Goal: Transaction & Acquisition: Purchase product/service

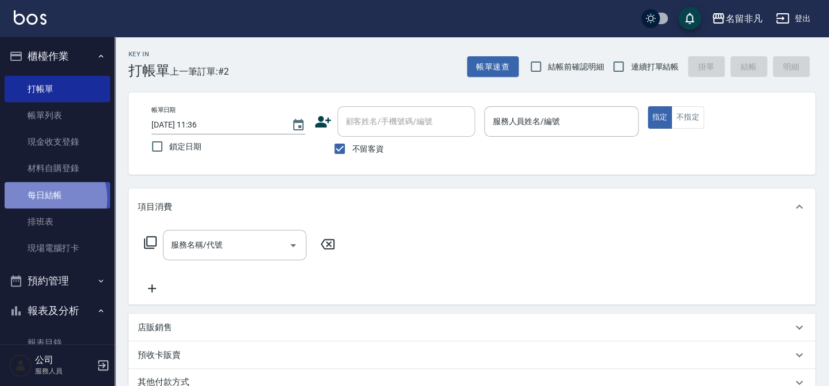
click at [50, 198] on link "每日結帳" at bounding box center [58, 195] width 106 height 26
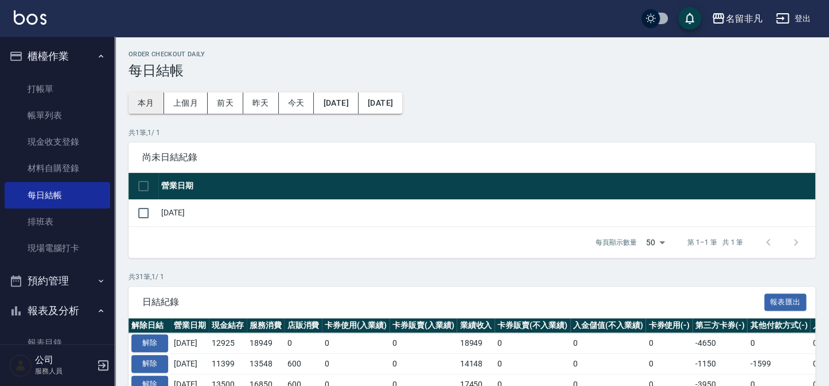
click at [145, 102] on button "本月" at bounding box center [147, 102] width 36 height 21
click at [37, 51] on button "櫃檯作業" at bounding box center [58, 56] width 106 height 30
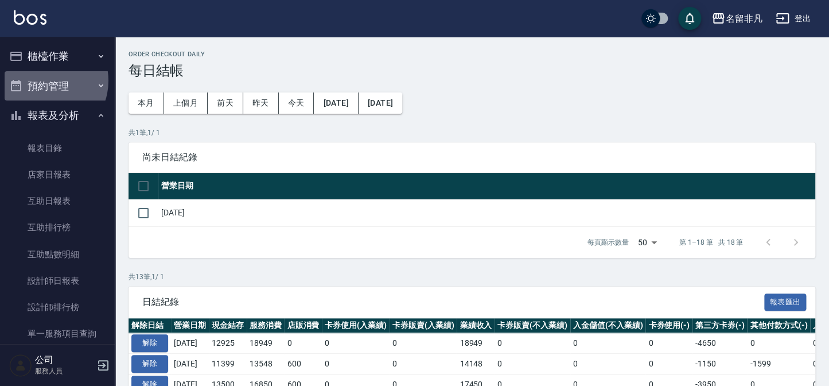
click at [44, 80] on button "預約管理" at bounding box center [58, 86] width 106 height 30
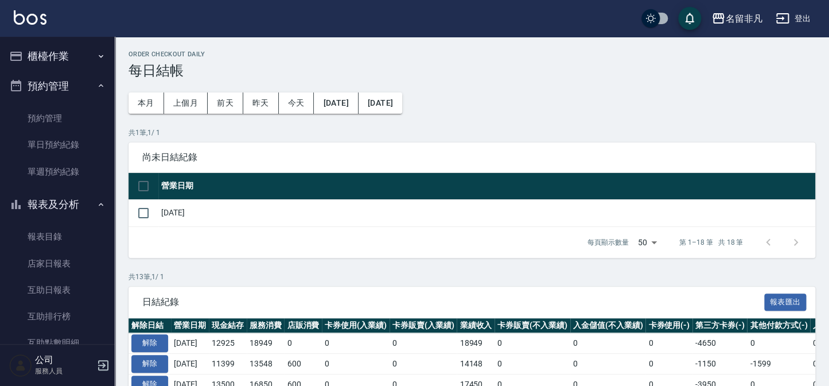
click at [55, 52] on button "櫃檯作業" at bounding box center [58, 56] width 106 height 30
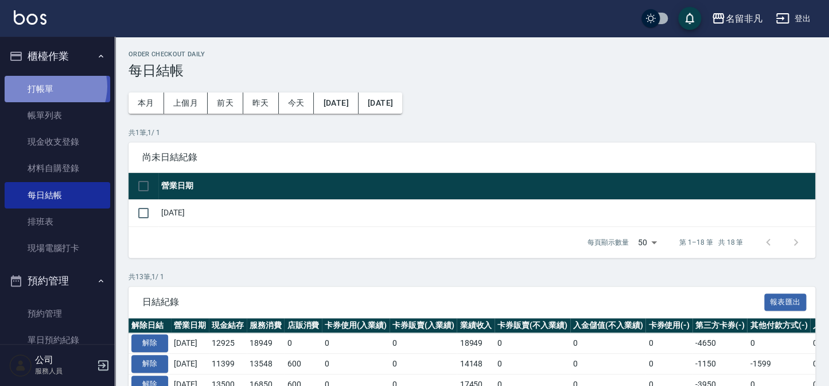
click at [49, 86] on link "打帳單" at bounding box center [58, 89] width 106 height 26
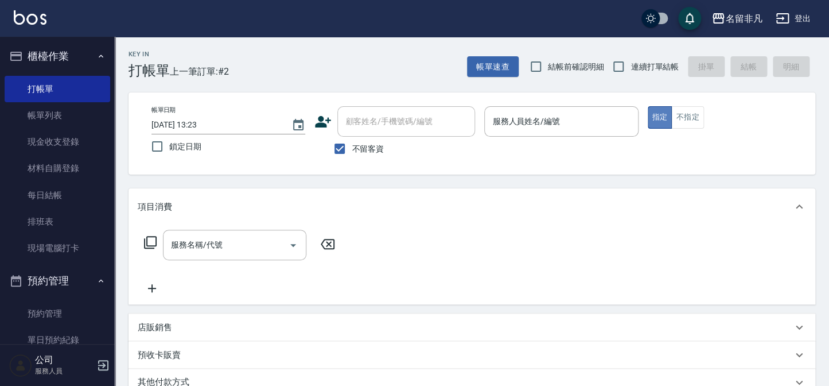
click at [658, 115] on button "指定" at bounding box center [660, 117] width 25 height 22
click at [579, 111] on input "服務人員姓名/編號" at bounding box center [561, 121] width 143 height 20
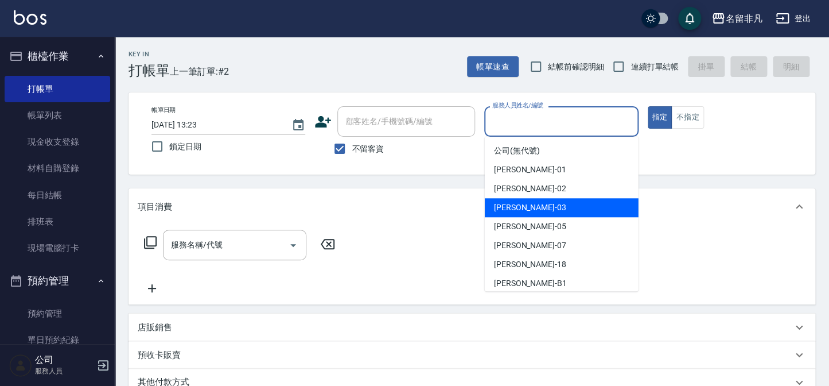
click at [573, 205] on div "[PERSON_NAME] -03" at bounding box center [562, 207] width 154 height 19
type input "[PERSON_NAME]-03"
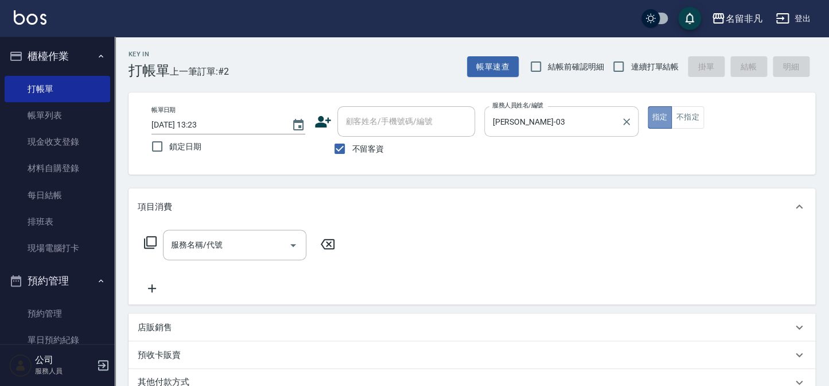
drag, startPoint x: 657, startPoint y: 112, endPoint x: 596, endPoint y: 119, distance: 61.3
click at [657, 113] on button "指定" at bounding box center [660, 117] width 25 height 22
click at [149, 241] on icon at bounding box center [150, 242] width 14 height 14
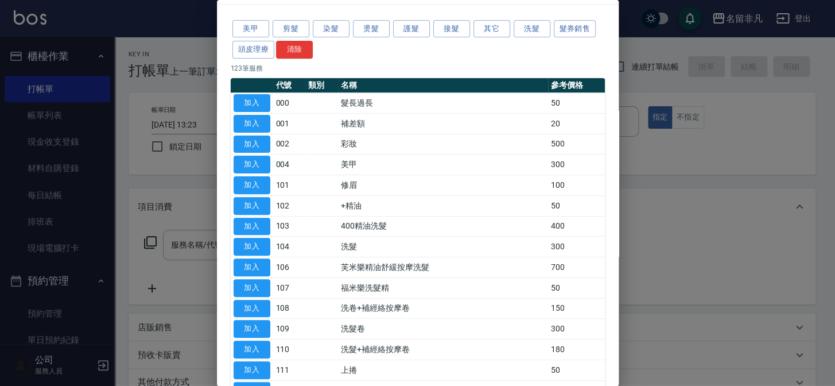
scroll to position [52, 0]
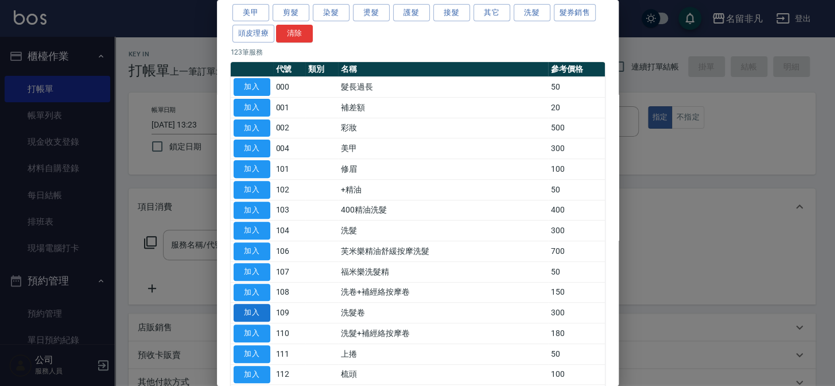
click at [250, 304] on button "加入" at bounding box center [252, 313] width 37 height 18
type input "洗髮卷(109)"
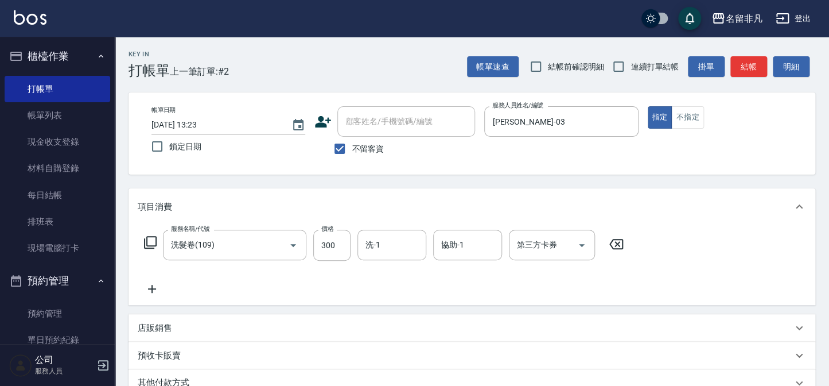
click at [526, 247] on div "第三方卡券 第三方卡券" at bounding box center [552, 245] width 86 height 30
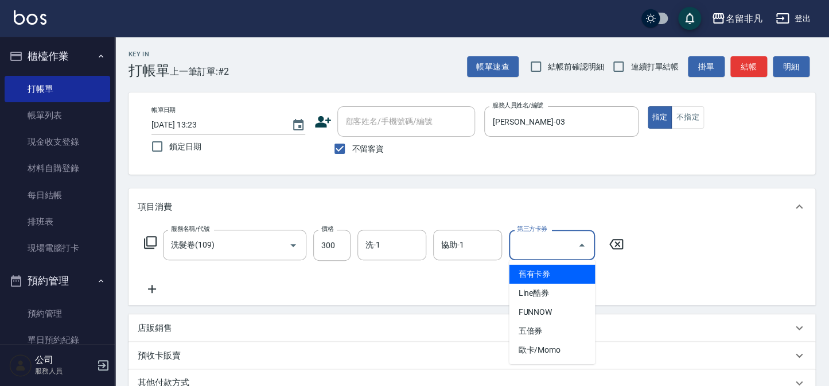
click at [566, 273] on span "舊有卡券" at bounding box center [552, 274] width 86 height 19
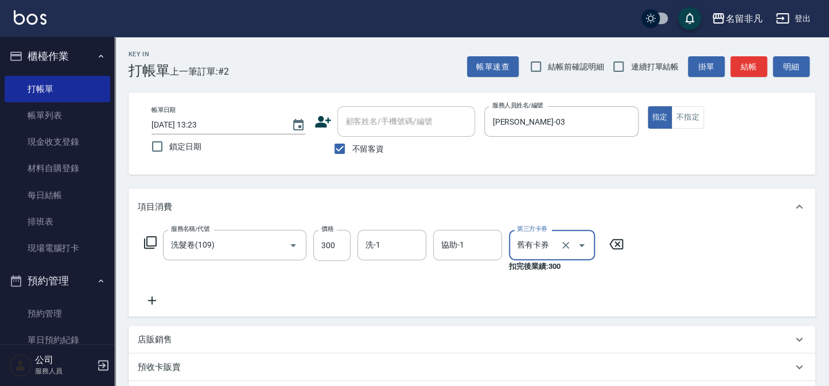
type input "舊有卡券"
click at [153, 300] on icon at bounding box center [152, 300] width 8 height 8
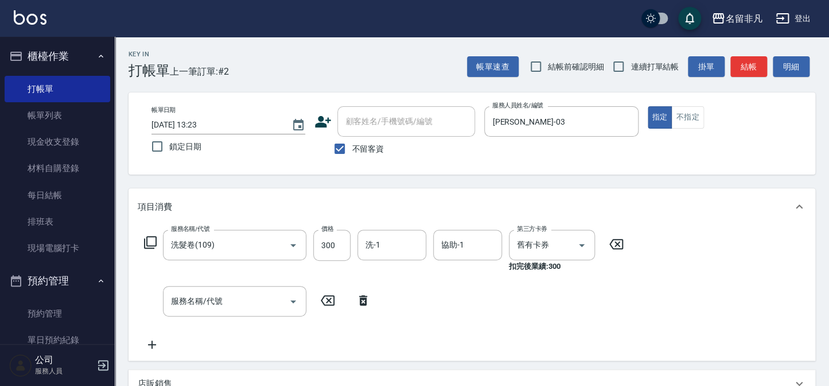
click at [152, 241] on icon at bounding box center [150, 242] width 14 height 14
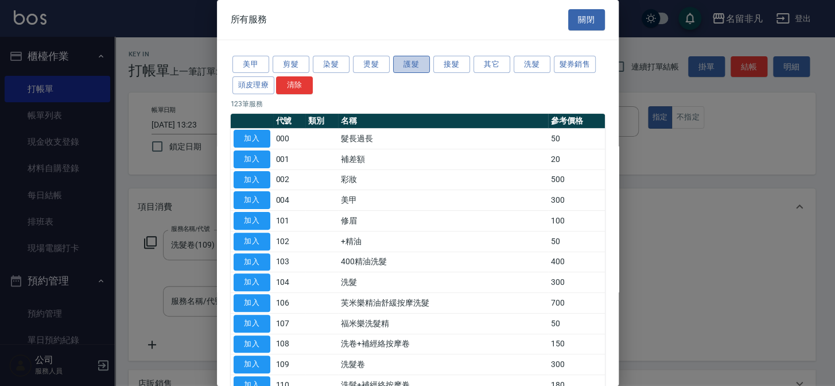
click at [413, 67] on button "護髮" at bounding box center [411, 65] width 37 height 18
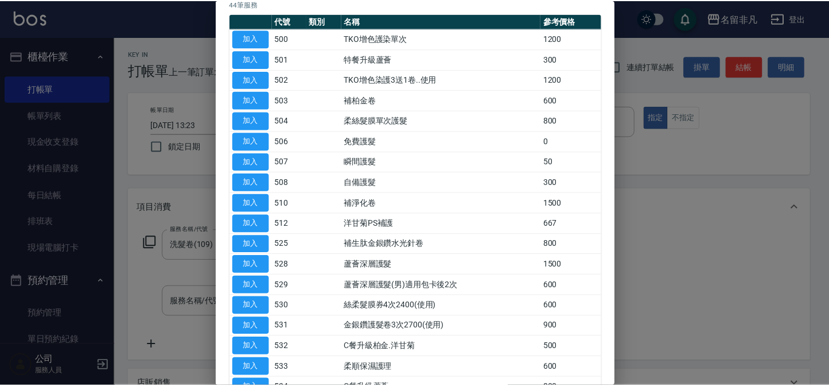
scroll to position [104, 0]
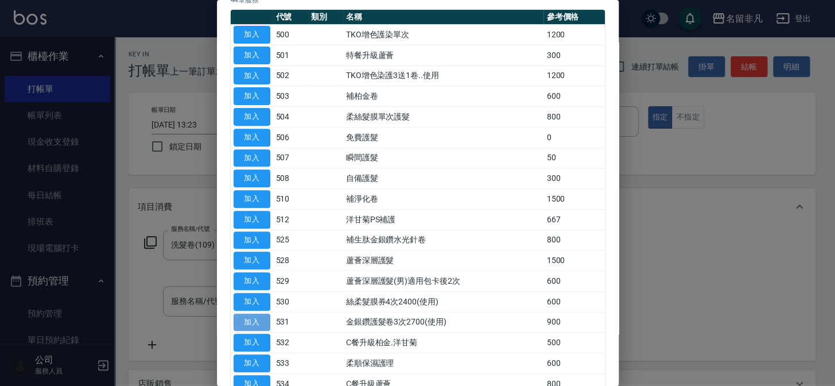
click at [259, 319] on button "加入" at bounding box center [252, 322] width 37 height 18
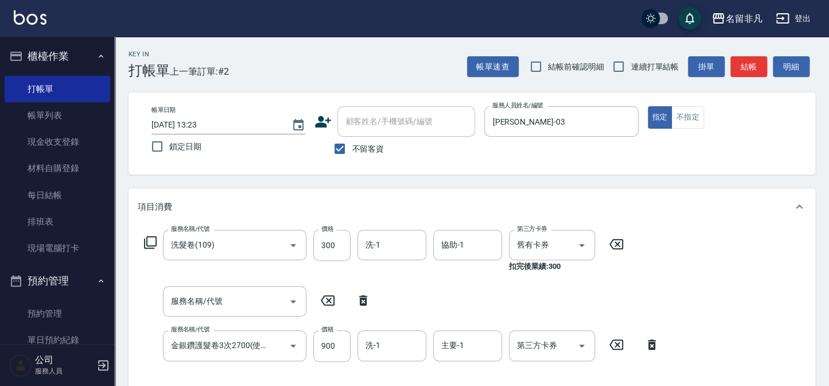
click at [363, 294] on icon at bounding box center [363, 300] width 29 height 14
type input "金銀鑽護髮卷3次2700(使用)(531)"
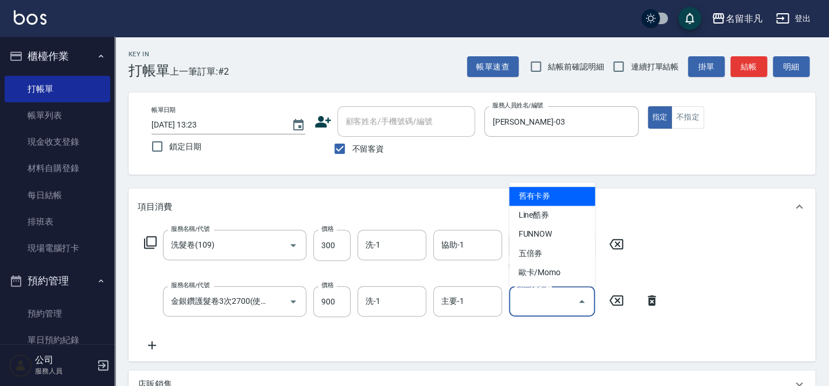
click at [542, 307] on input "第三方卡券" at bounding box center [543, 301] width 59 height 20
click at [587, 201] on span "舊有卡券" at bounding box center [552, 196] width 86 height 19
type input "舊有卡券"
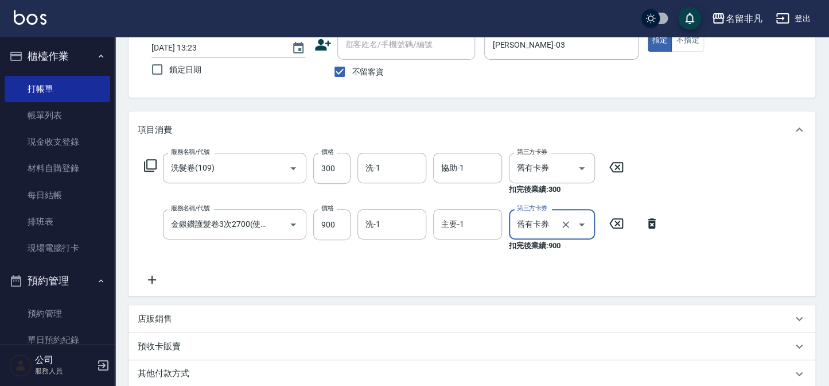
scroll to position [0, 0]
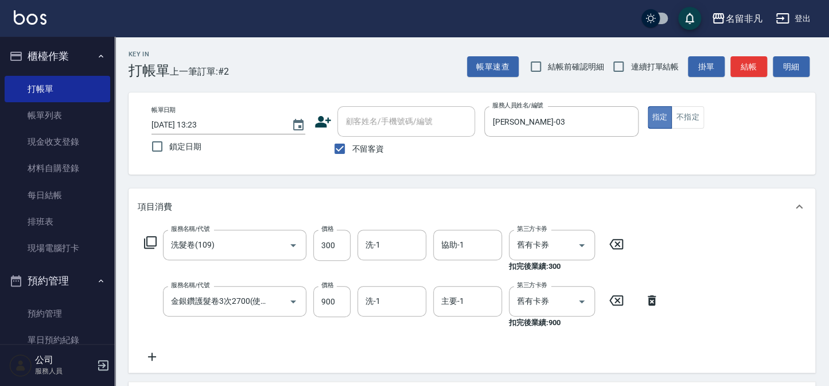
click at [658, 120] on button "指定" at bounding box center [660, 117] width 25 height 22
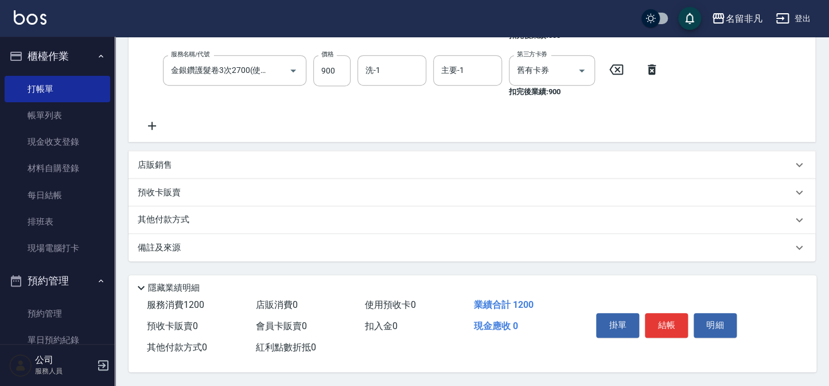
scroll to position [234, 0]
drag, startPoint x: 660, startPoint y: 323, endPoint x: 657, endPoint y: 318, distance: 5.9
click at [660, 323] on button "結帳" at bounding box center [666, 325] width 43 height 24
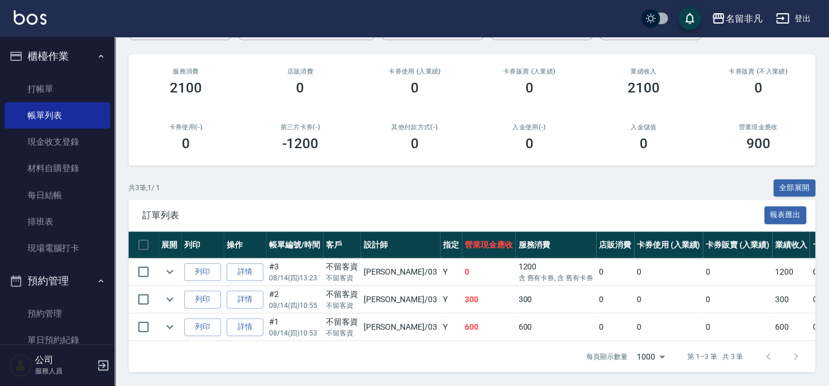
scroll to position [131, 0]
click at [196, 263] on button "列印" at bounding box center [202, 272] width 37 height 18
